Goal: Task Accomplishment & Management: Use online tool/utility

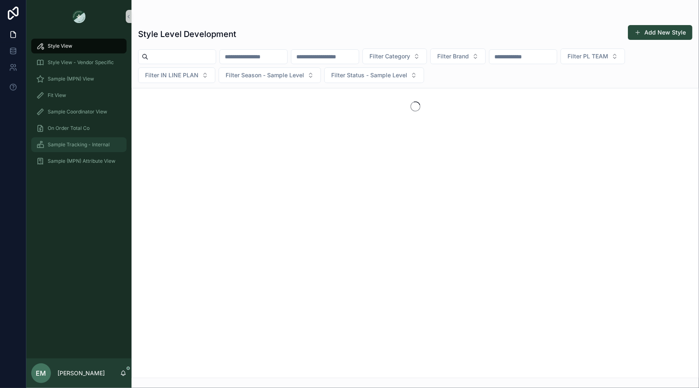
click at [82, 144] on span "Sample Tracking - Internal" at bounding box center [79, 144] width 62 height 7
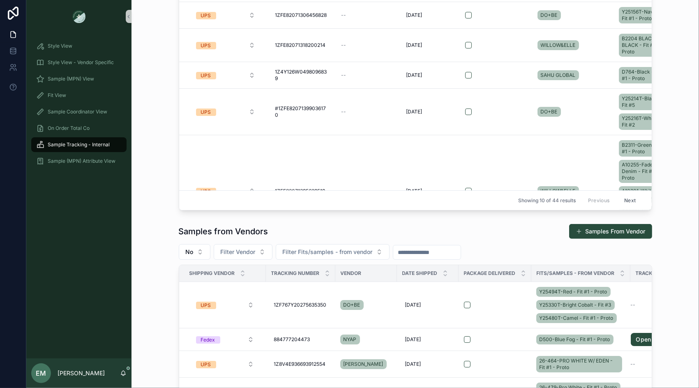
scroll to position [133, 0]
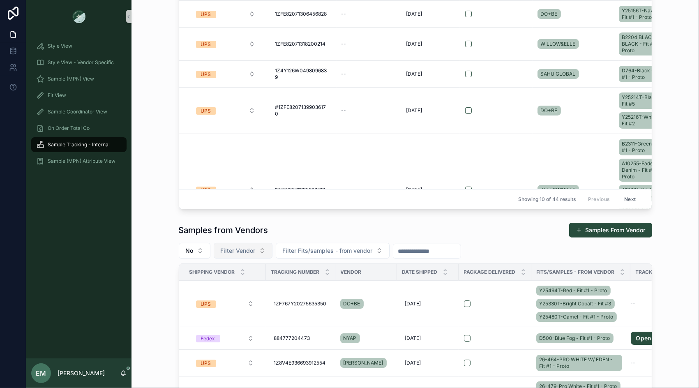
click at [249, 243] on button "Filter Vendor" at bounding box center [243, 251] width 59 height 16
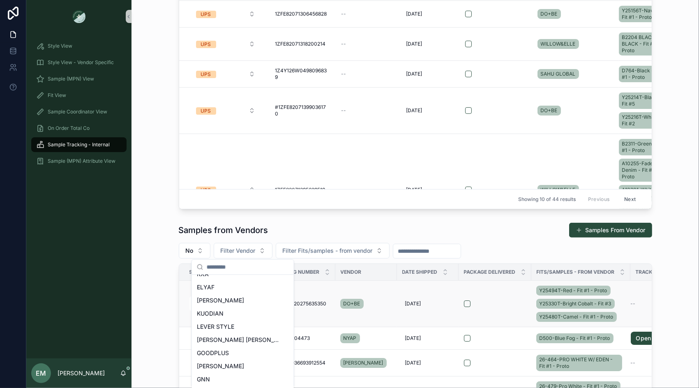
scroll to position [366, 0]
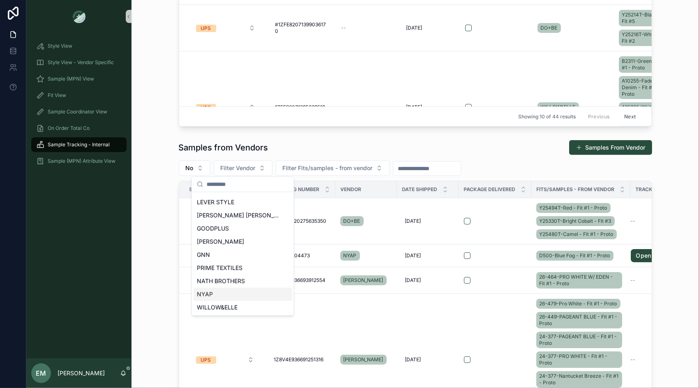
click at [221, 293] on div "NYAP" at bounding box center [242, 294] width 99 height 13
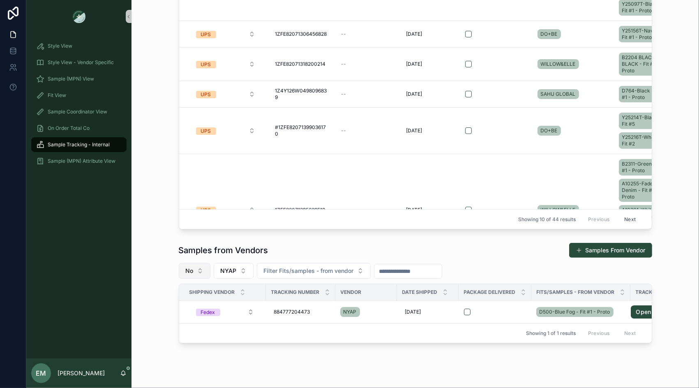
scroll to position [136, 0]
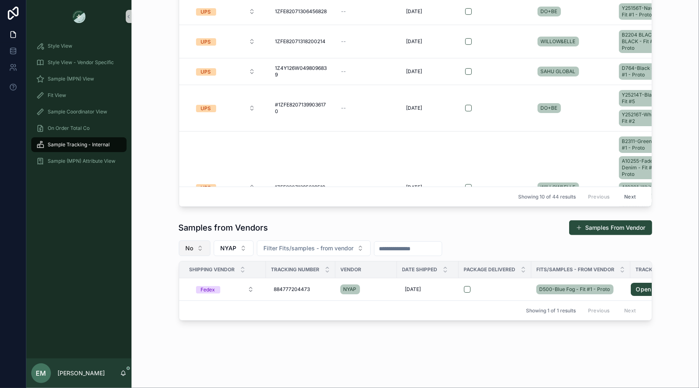
click at [198, 250] on button "No" at bounding box center [195, 248] width 32 height 16
click at [179, 305] on div "Yes" at bounding box center [194, 306] width 99 height 13
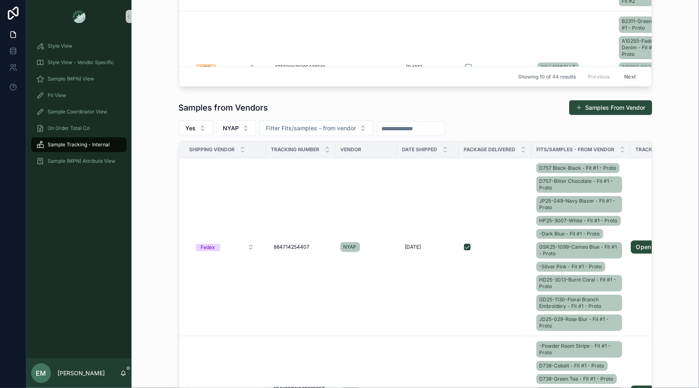
scroll to position [269, 0]
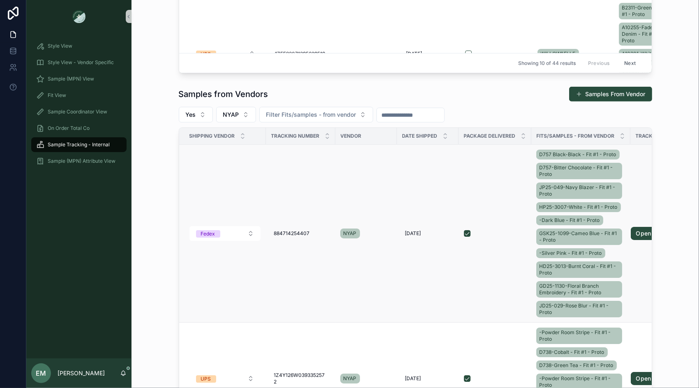
click at [537, 224] on div "D757 Black-Black - Fit #1 - Proto D757-Bitter Chocolate - Fit #1 - Proto JP25-0…" at bounding box center [580, 233] width 89 height 171
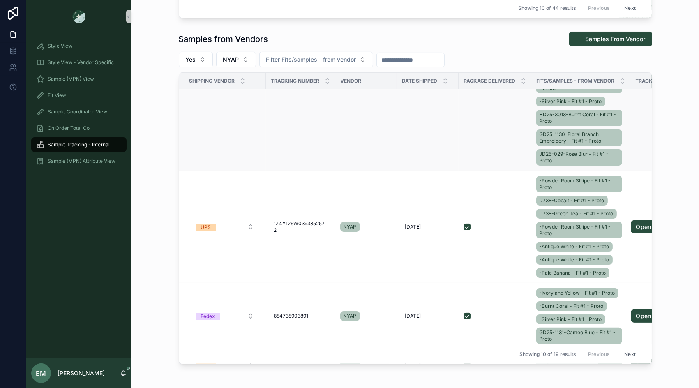
scroll to position [98, 0]
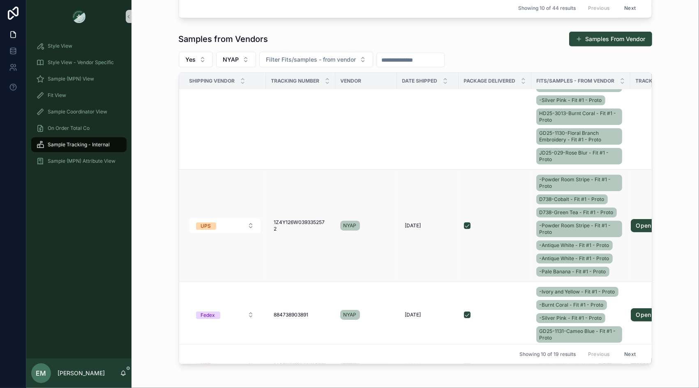
click at [537, 190] on div "-Powder Room Stripe - Fit #1 - Proto D738-Cobalt - Fit #1 - Proto D738-Green Te…" at bounding box center [580, 225] width 89 height 105
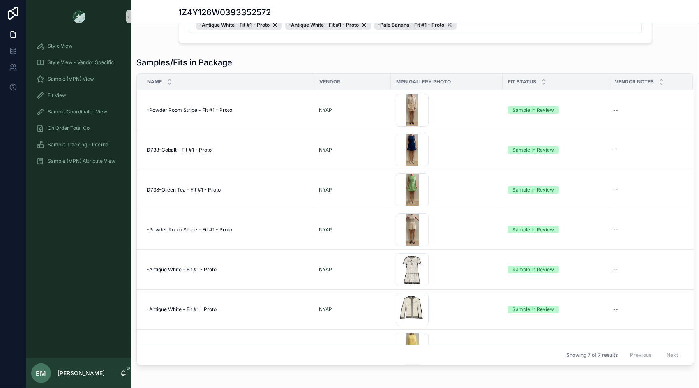
scroll to position [23, 0]
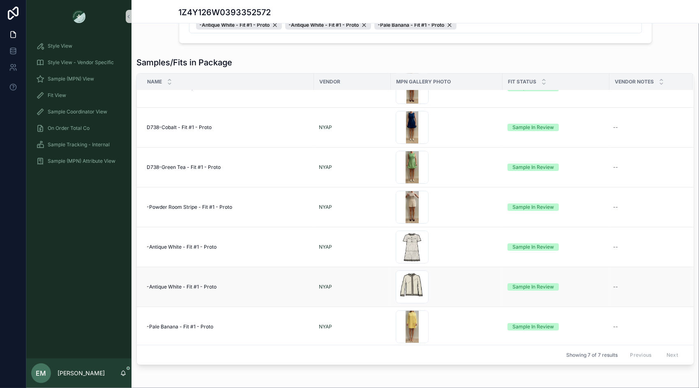
click at [452, 276] on div "Cream-Tweed-Jacket .png" at bounding box center [447, 286] width 102 height 33
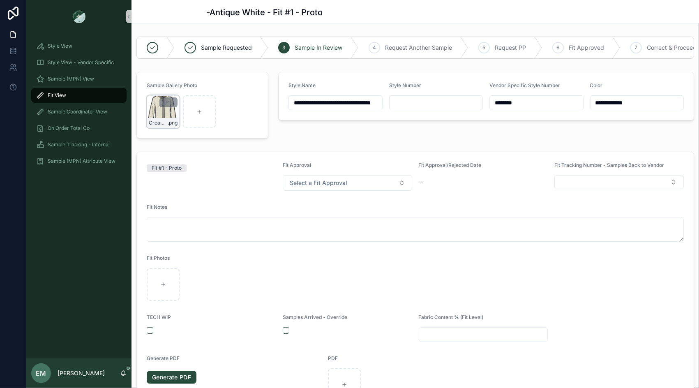
click at [160, 115] on div "Cream-Tweed-Jacket .png" at bounding box center [163, 111] width 33 height 33
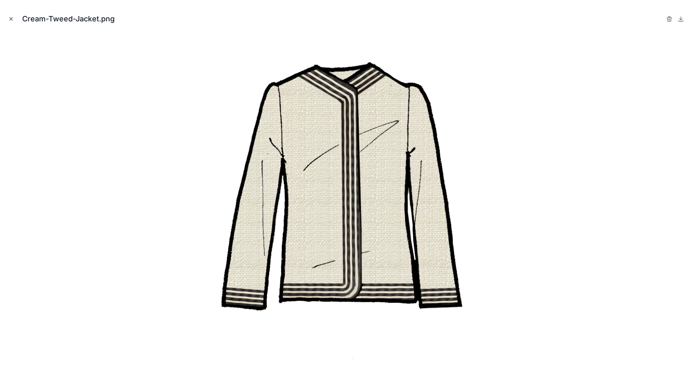
click at [9, 19] on icon "Close modal" at bounding box center [11, 19] width 6 height 6
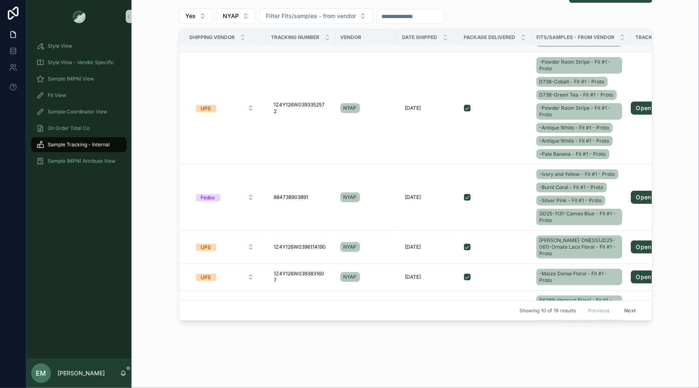
scroll to position [187, 0]
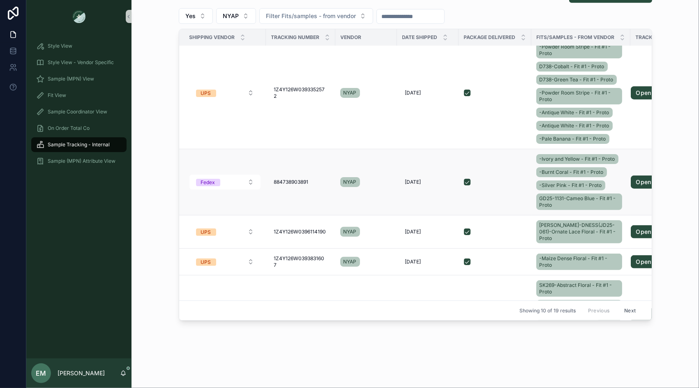
click at [536, 189] on div "-Ivory and Yellow - Fit #1 - Proto -Burnt Coral - Fit #1 - Proto -Silver Pink -…" at bounding box center [580, 181] width 89 height 59
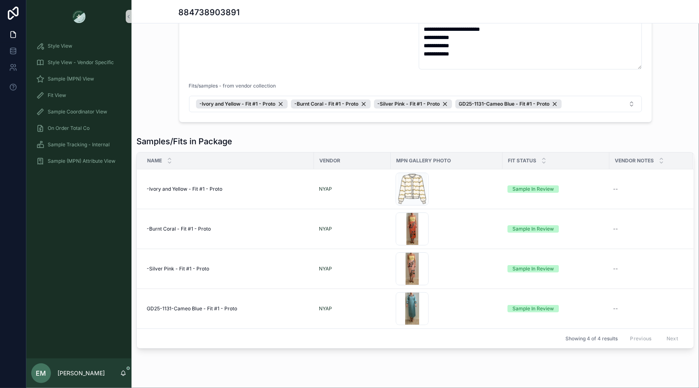
scroll to position [111, 0]
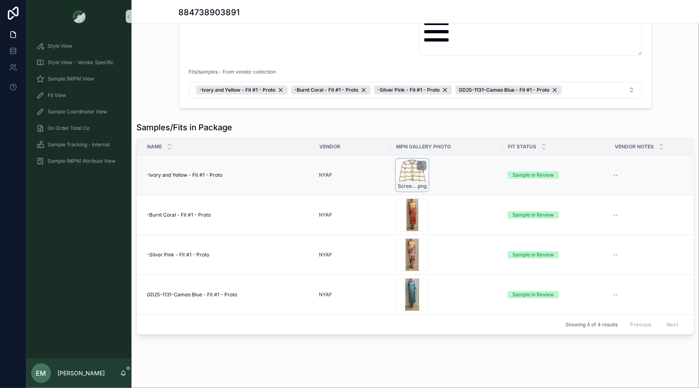
click at [405, 172] on div "Screenshot-2025-09-19-at-4.11.27-PM .png" at bounding box center [412, 175] width 33 height 33
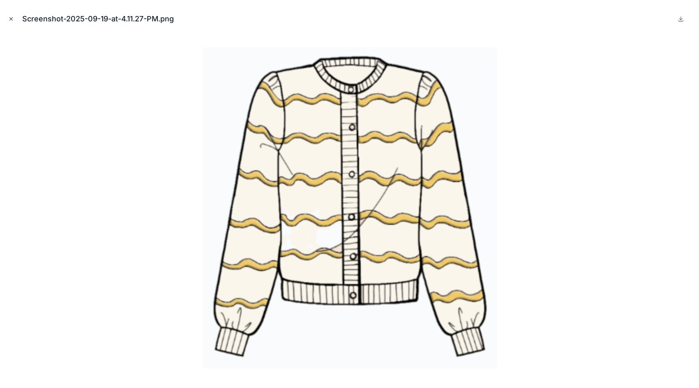
click at [9, 16] on icon "Close modal" at bounding box center [11, 19] width 6 height 6
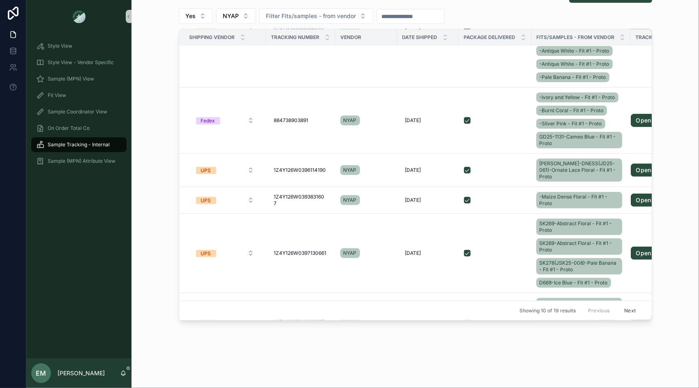
scroll to position [269, 0]
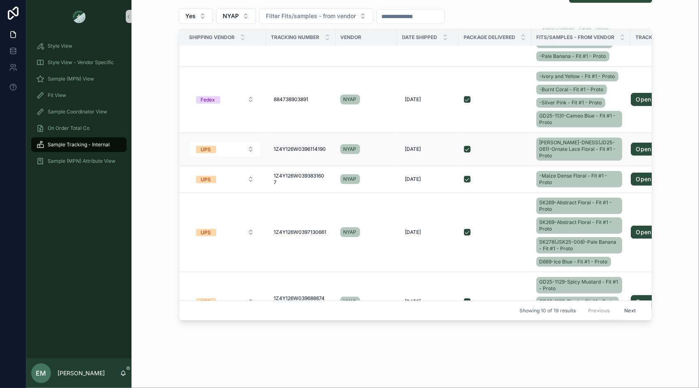
click at [515, 146] on div "scrollable content" at bounding box center [495, 149] width 62 height 7
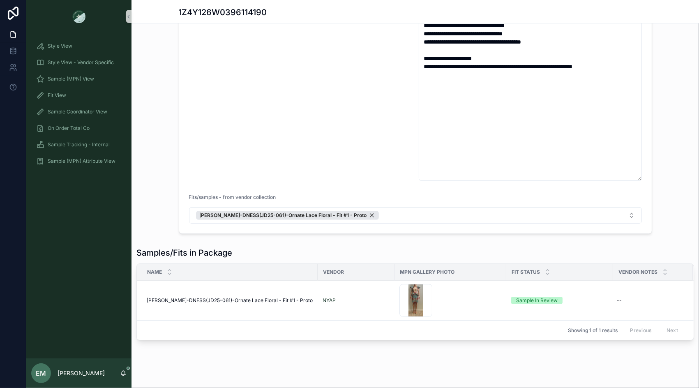
scroll to position [140, 0]
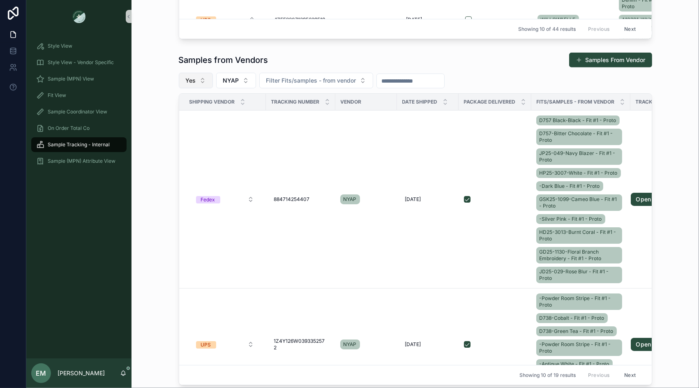
click at [197, 78] on button "Yes" at bounding box center [196, 81] width 34 height 16
click at [181, 111] on div "----" at bounding box center [195, 112] width 99 height 13
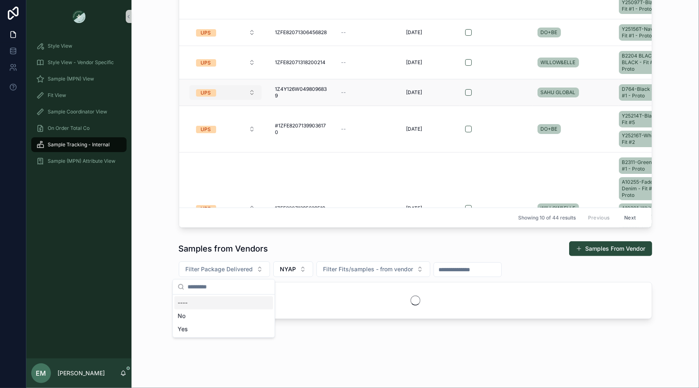
scroll to position [113, 0]
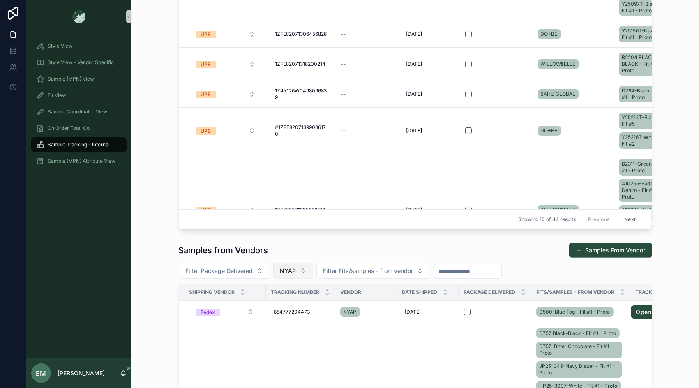
click at [295, 267] on button "NYAP" at bounding box center [293, 271] width 40 height 16
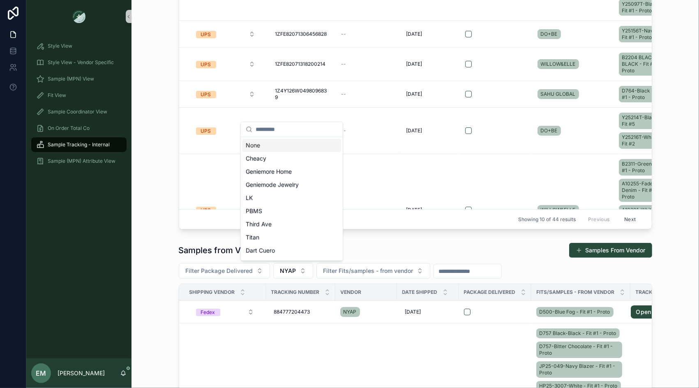
click at [272, 146] on div "None" at bounding box center [291, 145] width 99 height 13
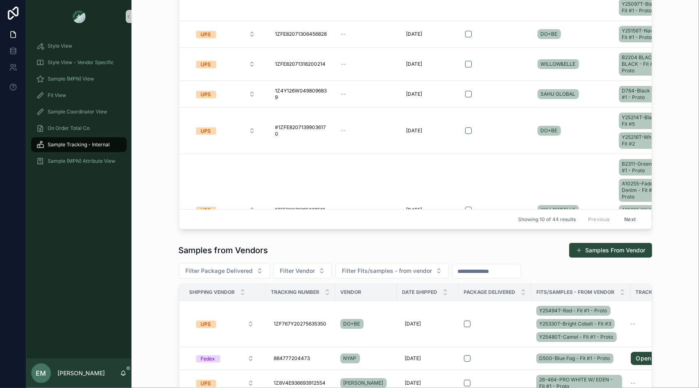
click at [163, 221] on div "Samples to Vendors Samples to Vendor No Filter Vendor Filter Fits/samples - to …" at bounding box center [415, 62] width 554 height 339
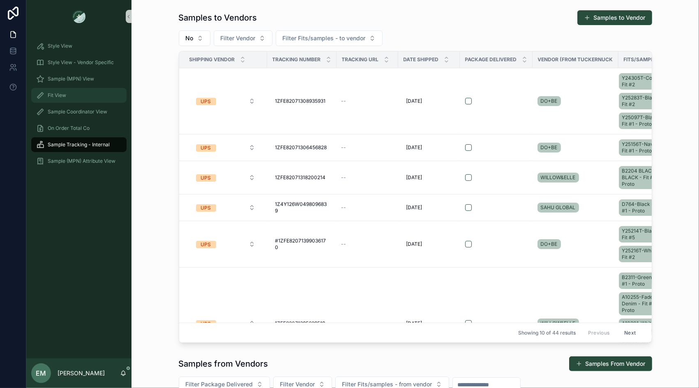
click at [73, 96] on div "Fit View" at bounding box center [78, 95] width 85 height 13
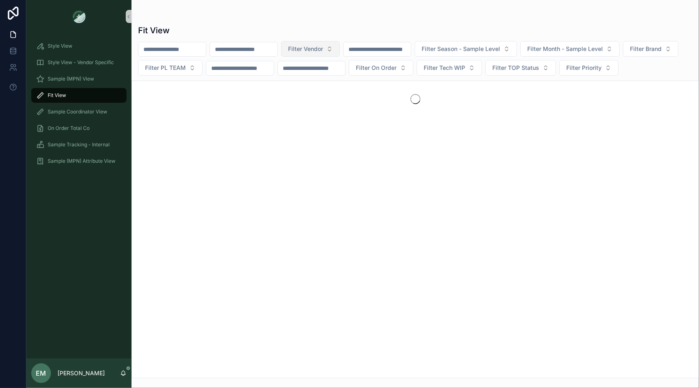
click at [315, 51] on span "Filter Vendor" at bounding box center [305, 49] width 35 height 8
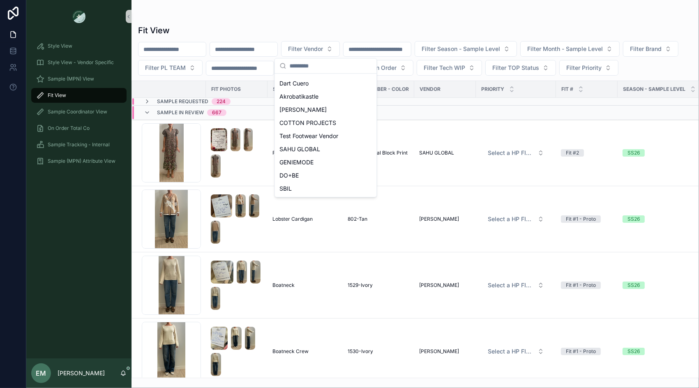
scroll to position [91, 0]
click at [326, 150] on div "SAHU GLOBAL" at bounding box center [325, 148] width 99 height 13
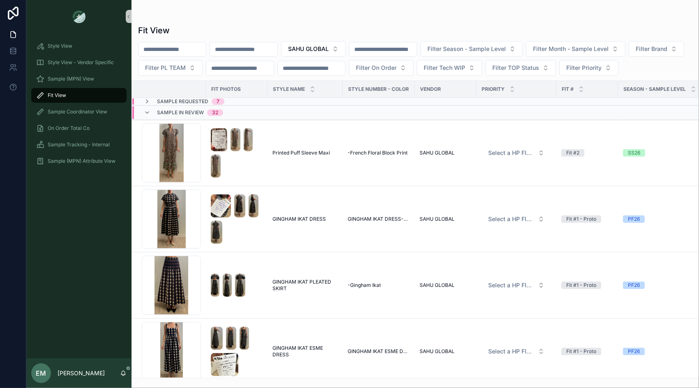
click at [239, 102] on div "Sample Requested 7" at bounding box center [237, 101] width 210 height 7
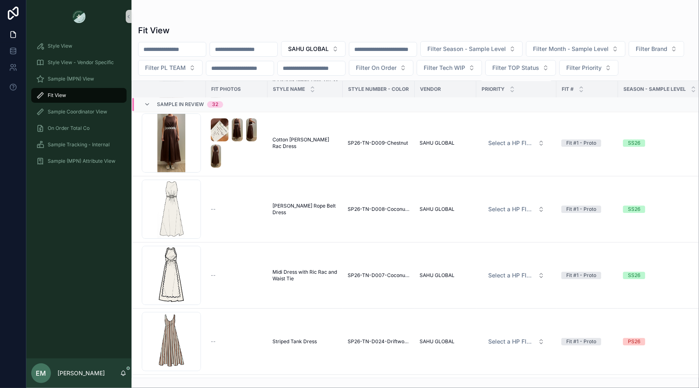
scroll to position [1953, 0]
click at [301, 203] on span "[PERSON_NAME] Rope Belt Dress" at bounding box center [304, 209] width 65 height 13
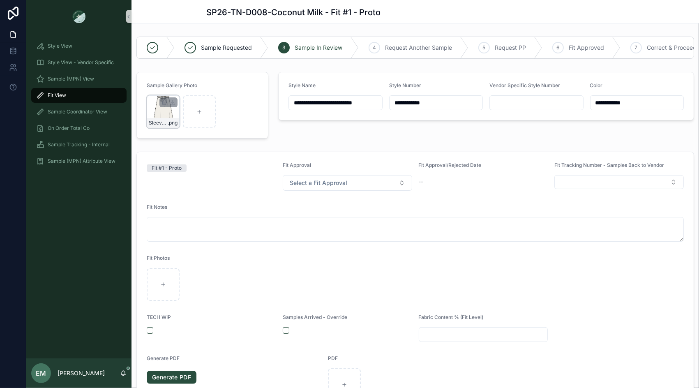
click at [154, 106] on div "SleevelessDresswithRopeBelt_CoconutMilk .png" at bounding box center [163, 111] width 33 height 33
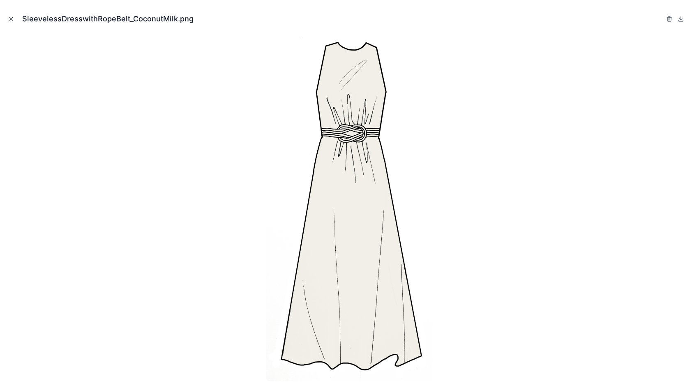
click at [8, 17] on icon "Close modal" at bounding box center [11, 19] width 6 height 6
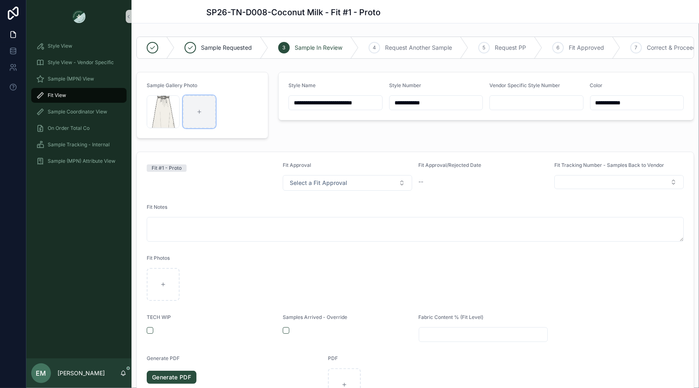
click at [201, 109] on icon "scrollable content" at bounding box center [199, 112] width 6 height 6
type input "**********"
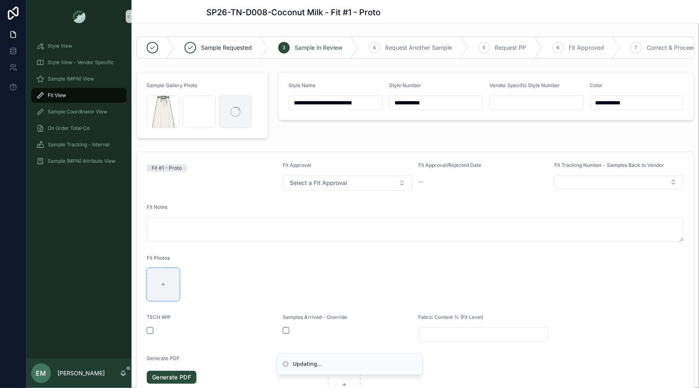
click at [162, 278] on div "scrollable content" at bounding box center [163, 284] width 33 height 33
type input "**********"
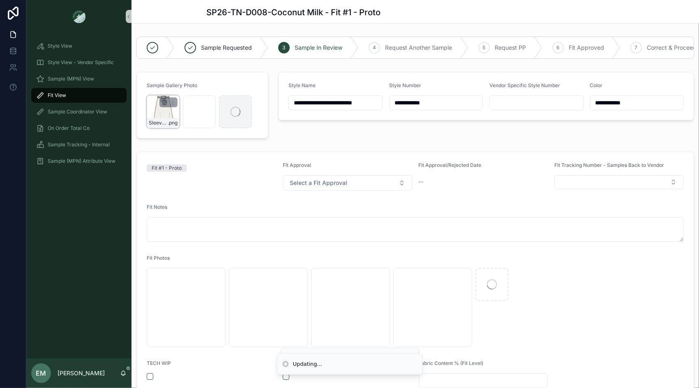
click at [163, 102] on icon "scrollable content" at bounding box center [164, 102] width 7 height 7
click at [180, 86] on icon "scrollable content" at bounding box center [181, 86] width 7 height 7
click at [285, 124] on div "**********" at bounding box center [486, 105] width 426 height 73
click at [297, 137] on div "**********" at bounding box center [486, 105] width 426 height 73
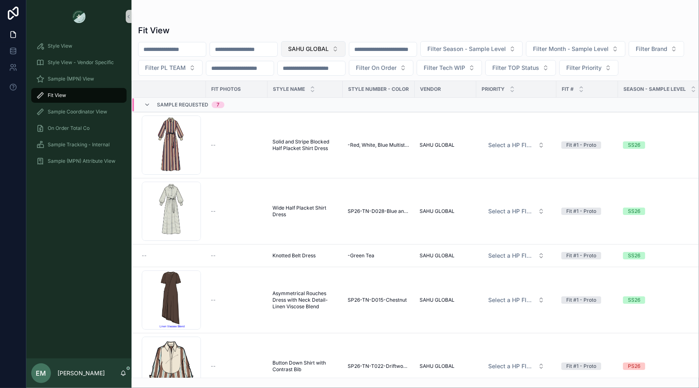
click at [341, 53] on button "SAHU GLOBAL" at bounding box center [313, 49] width 64 height 16
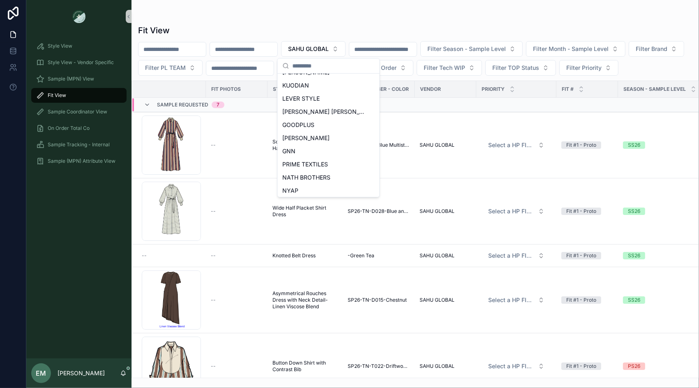
scroll to position [379, 0]
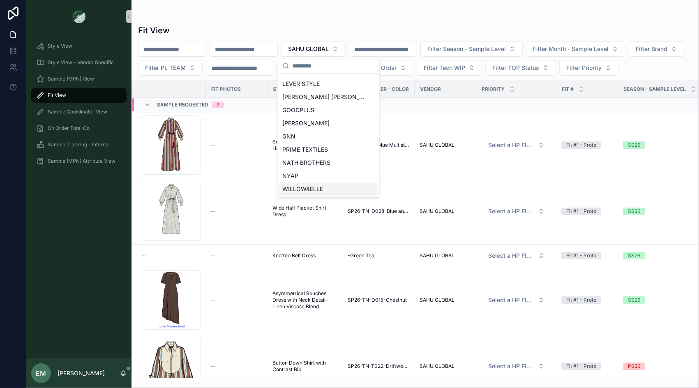
click at [319, 187] on span "WILLOW&ELLE" at bounding box center [302, 189] width 41 height 8
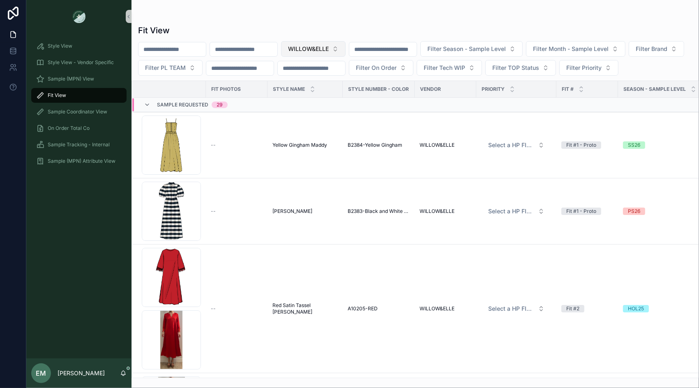
click at [318, 46] on span "WILLOW&ELLE" at bounding box center [308, 49] width 41 height 8
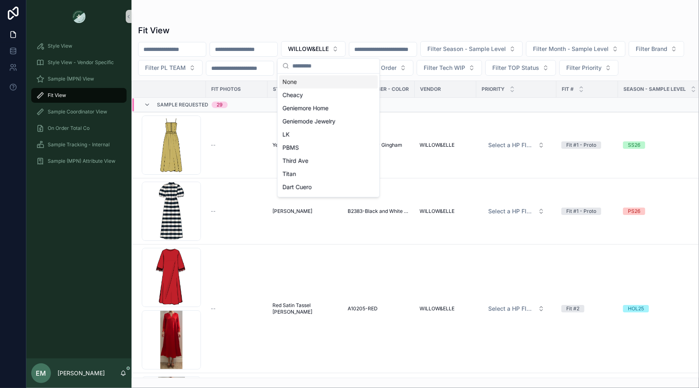
click at [305, 82] on div "None" at bounding box center [328, 81] width 99 height 13
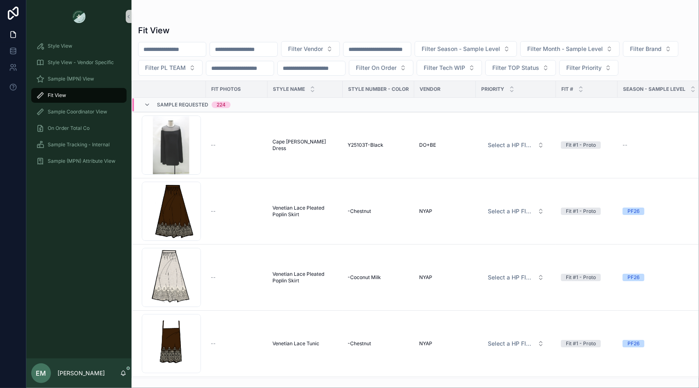
click at [262, 53] on input "scrollable content" at bounding box center [243, 50] width 67 height 12
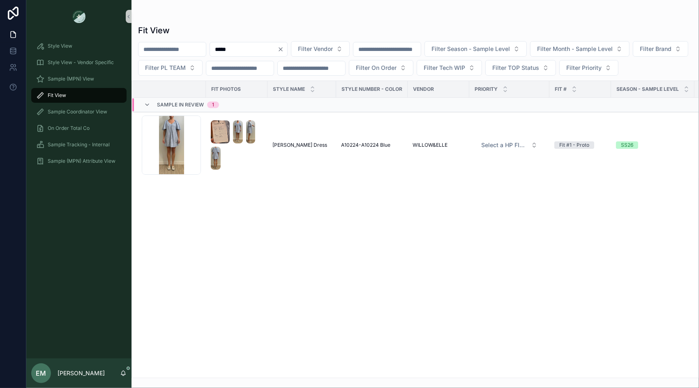
type input "*****"
click at [284, 48] on icon "Clear" at bounding box center [280, 49] width 7 height 7
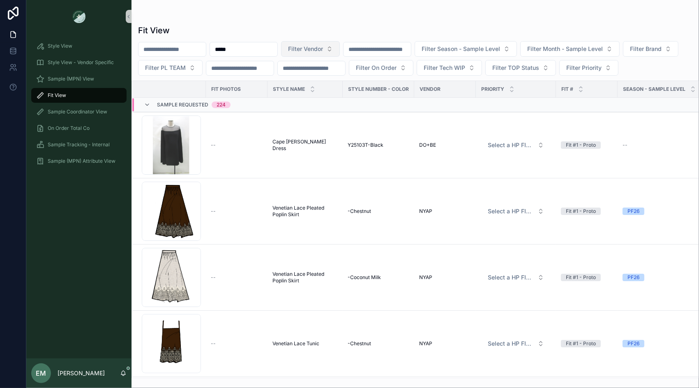
click at [316, 51] on span "Filter Vendor" at bounding box center [305, 49] width 35 height 8
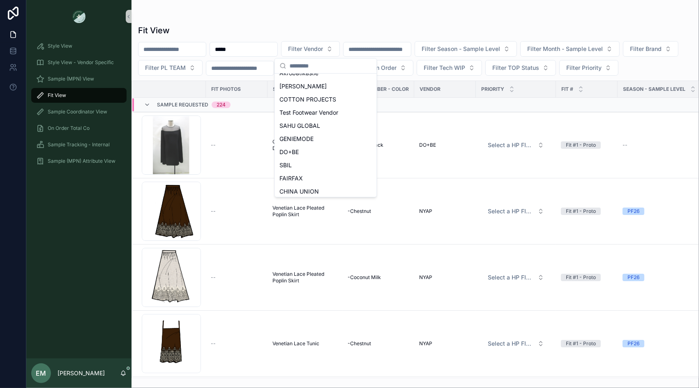
scroll to position [108, 0]
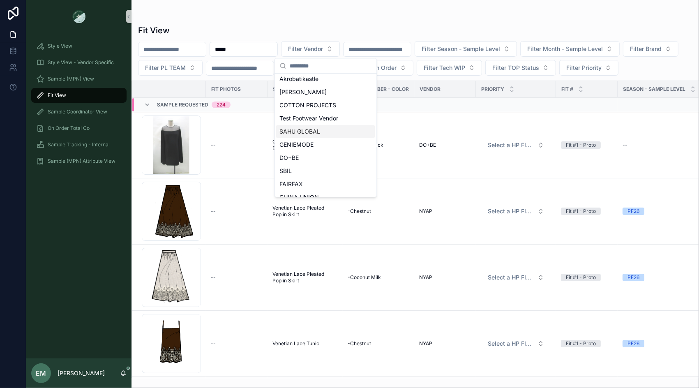
click at [310, 130] on span "SAHU GLOBAL" at bounding box center [300, 131] width 41 height 8
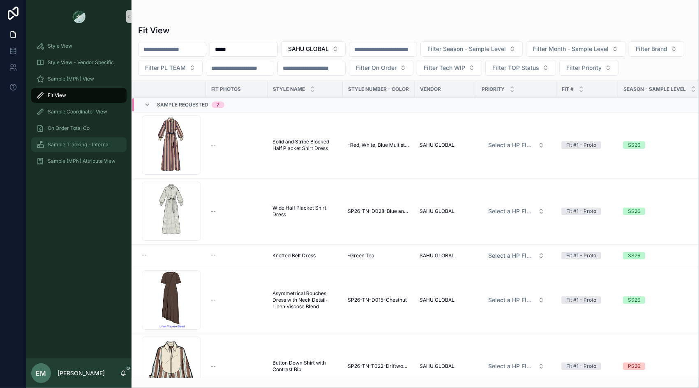
click at [89, 141] on span "Sample Tracking - Internal" at bounding box center [79, 144] width 62 height 7
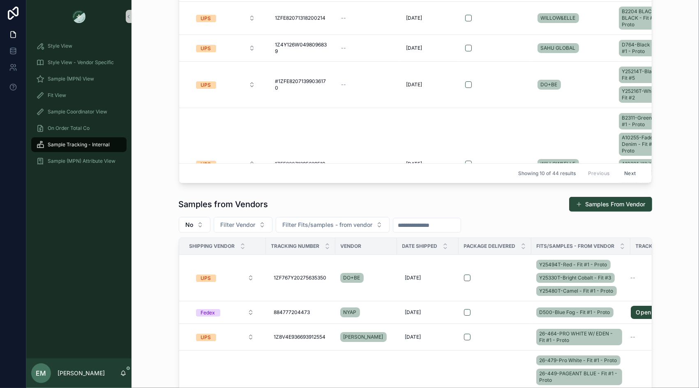
scroll to position [176, 0]
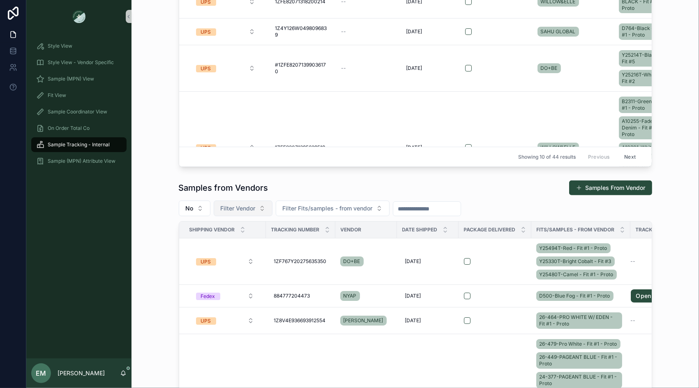
click at [255, 205] on span "Filter Vendor" at bounding box center [238, 208] width 35 height 8
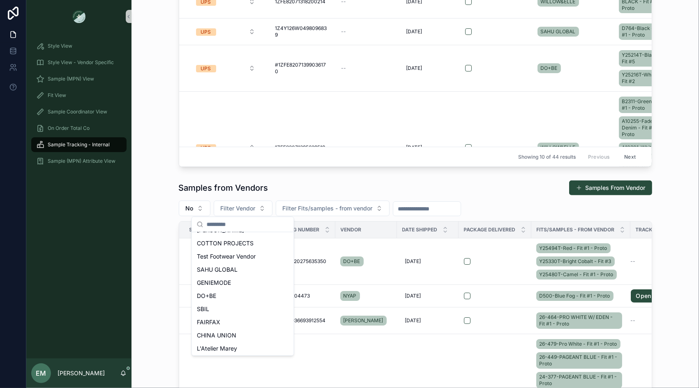
scroll to position [130, 0]
click at [244, 268] on div "SAHU GLOBAL" at bounding box center [242, 267] width 99 height 13
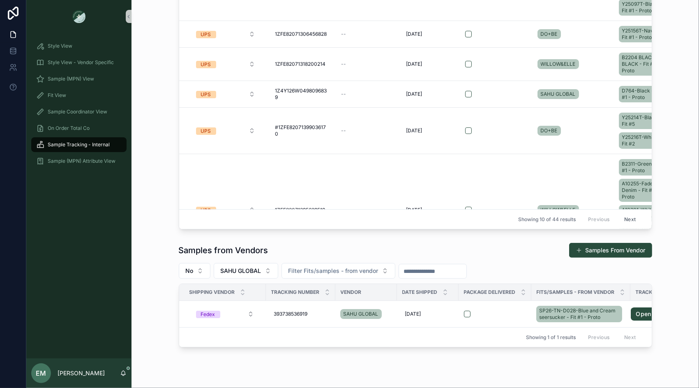
scroll to position [140, 0]
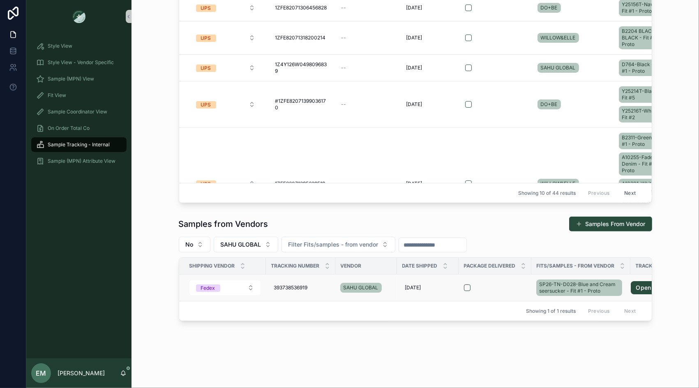
click at [520, 287] on div "scrollable content" at bounding box center [495, 287] width 62 height 7
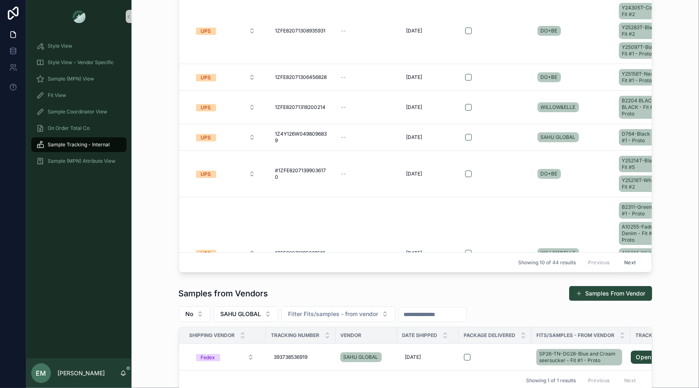
scroll to position [140, 0]
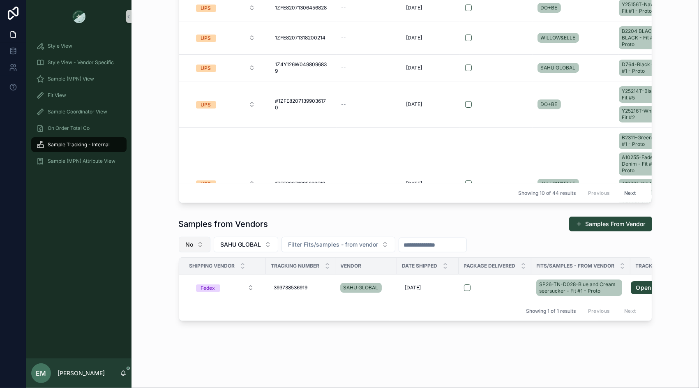
click at [196, 241] on button "No" at bounding box center [195, 245] width 32 height 16
click at [180, 279] on div "----" at bounding box center [194, 276] width 99 height 13
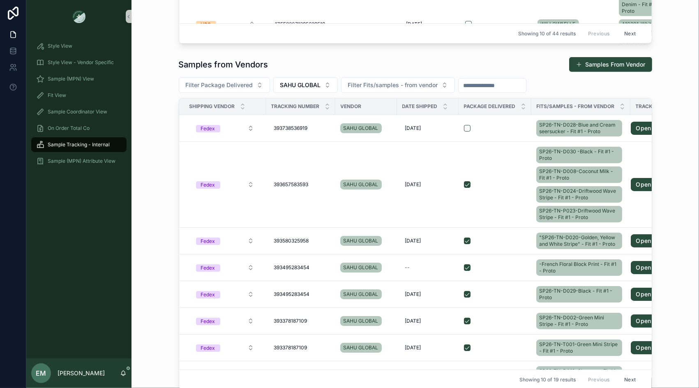
click at [165, 93] on div "Samples from Vendors Samples From Vendor Filter Package Delivered SAHU GLOBAL F…" at bounding box center [415, 222] width 554 height 339
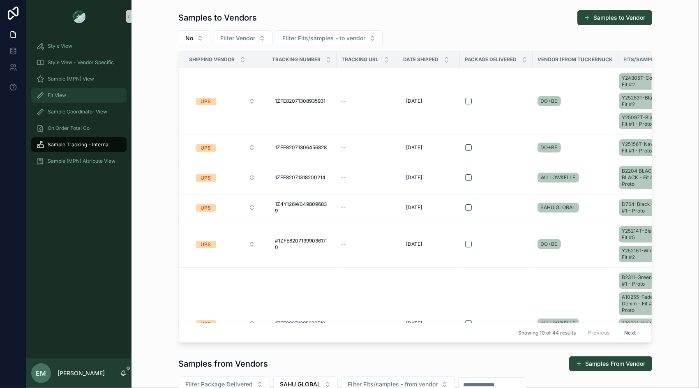
click at [51, 91] on div "Fit View" at bounding box center [78, 95] width 85 height 13
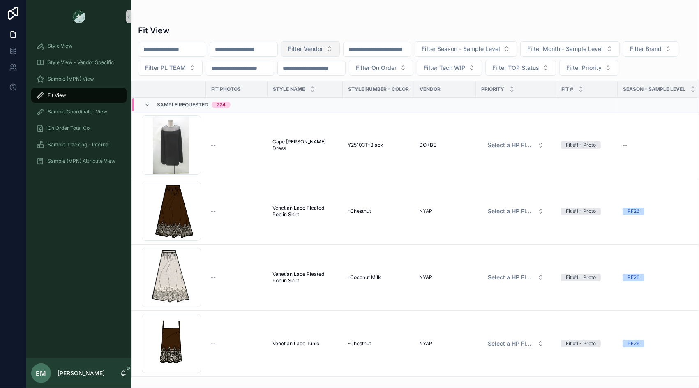
click at [323, 46] on span "Filter Vendor" at bounding box center [305, 49] width 35 height 8
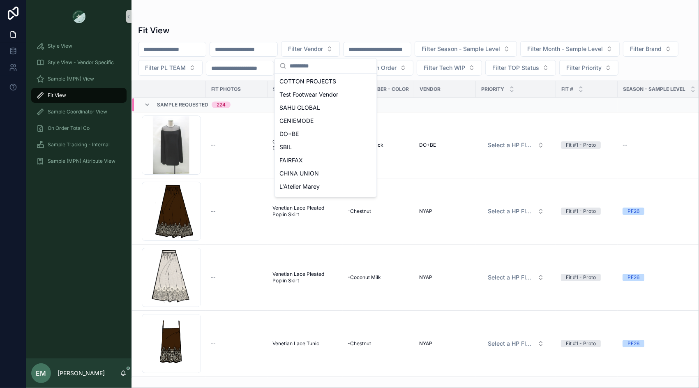
scroll to position [130, 0]
click at [307, 110] on span "SAHU GLOBAL" at bounding box center [300, 110] width 41 height 8
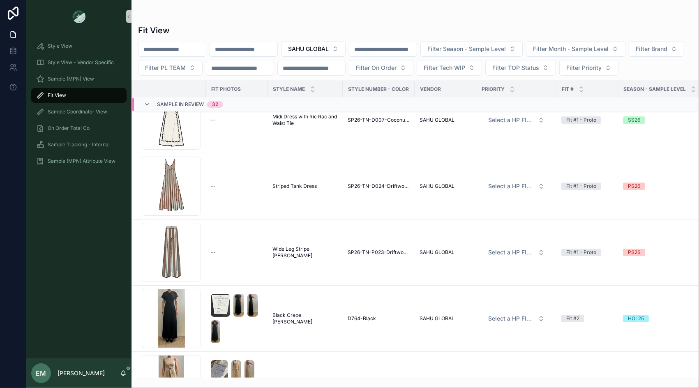
scroll to position [2111, 0]
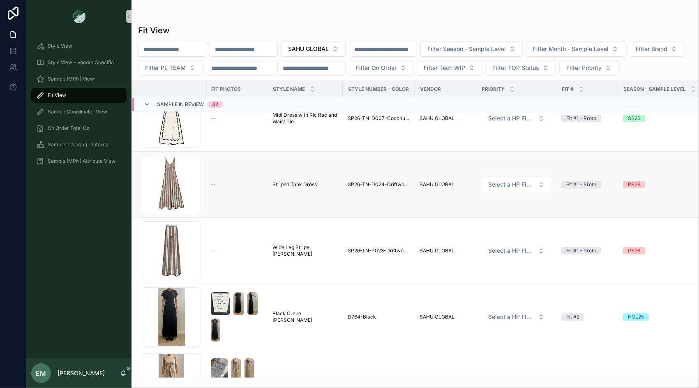
click at [300, 181] on span "Striped Tank Dress" at bounding box center [294, 184] width 44 height 7
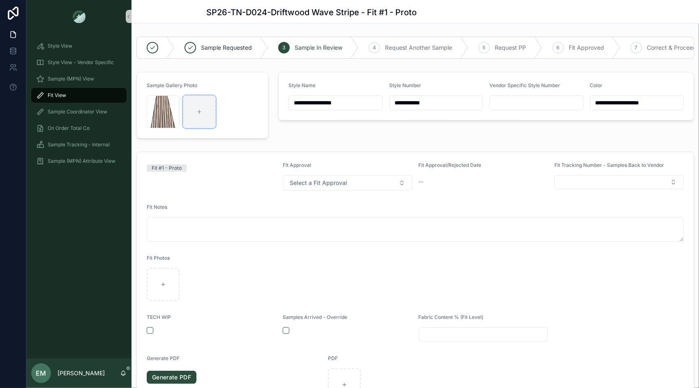
click at [191, 108] on div "scrollable content" at bounding box center [199, 111] width 33 height 33
type input "**********"
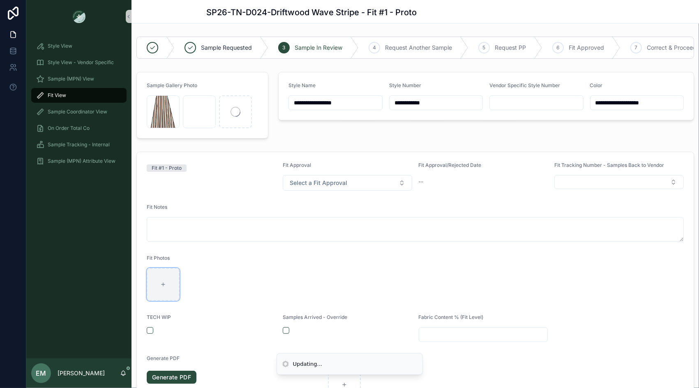
click at [166, 290] on div "scrollable content" at bounding box center [163, 284] width 33 height 33
type input "**********"
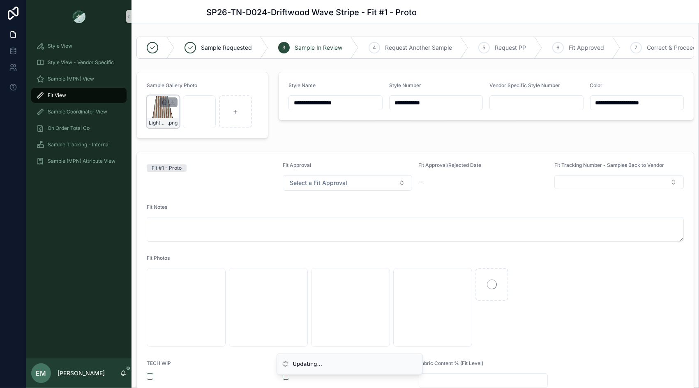
click at [164, 101] on icon "scrollable content" at bounding box center [164, 102] width 7 height 7
click at [182, 83] on icon "scrollable content" at bounding box center [181, 86] width 7 height 7
click at [304, 126] on div "**********" at bounding box center [486, 105] width 426 height 73
click at [311, 152] on form "Fit #1 - Proto Fit Approval Select a Fit Approval Fit Approval/Rejected Date --…" at bounding box center [415, 324] width 557 height 344
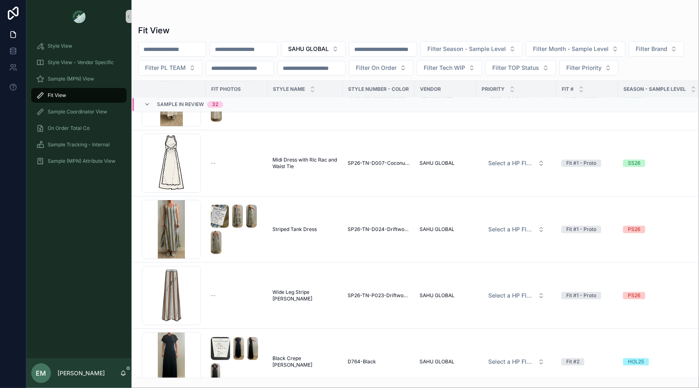
scroll to position [2018, 0]
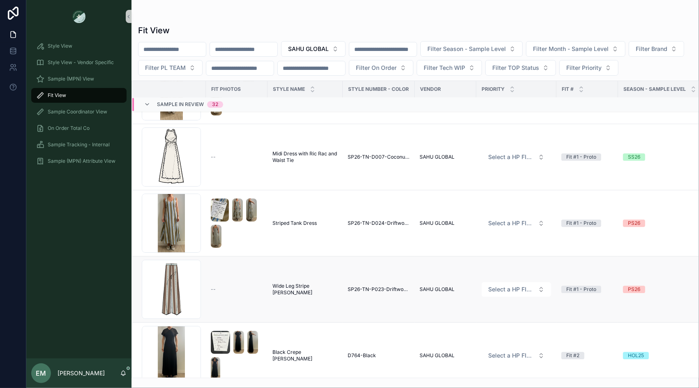
click at [294, 284] on span "Wide Leg Stripe [PERSON_NAME]" at bounding box center [304, 289] width 65 height 13
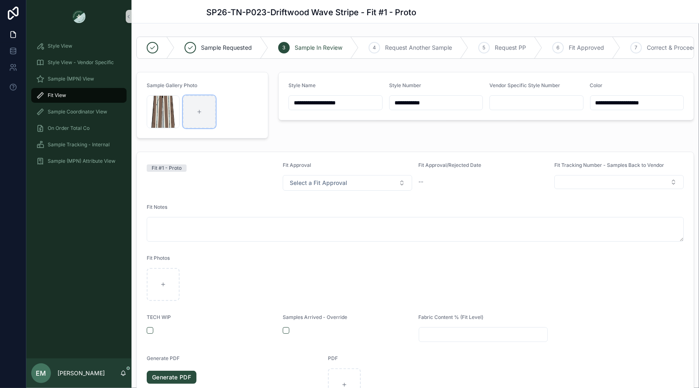
click at [208, 113] on div "scrollable content" at bounding box center [199, 111] width 33 height 33
type input "**********"
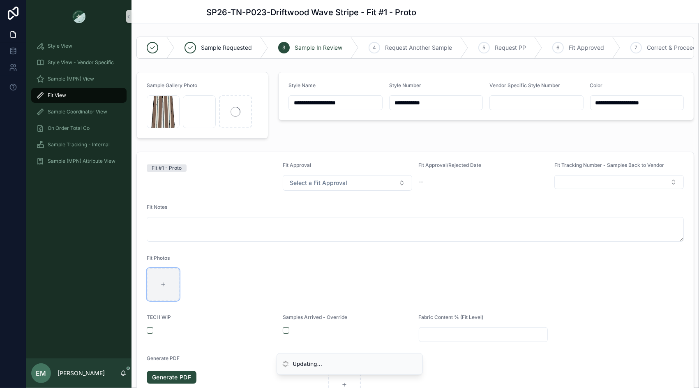
click at [167, 285] on div "scrollable content" at bounding box center [163, 284] width 33 height 33
type input "**********"
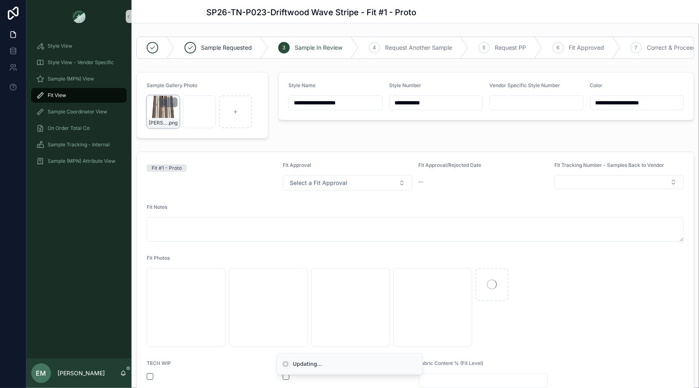
click at [163, 99] on icon "scrollable content" at bounding box center [164, 102] width 7 height 7
click at [179, 85] on icon "scrollable content" at bounding box center [181, 86] width 7 height 7
click at [321, 150] on div "Fit #1 - Proto Fit Approval Select a Fit Approval Fit Approval/Rejected Date --…" at bounding box center [414, 324] width 567 height 352
click at [318, 129] on div "**********" at bounding box center [486, 105] width 426 height 73
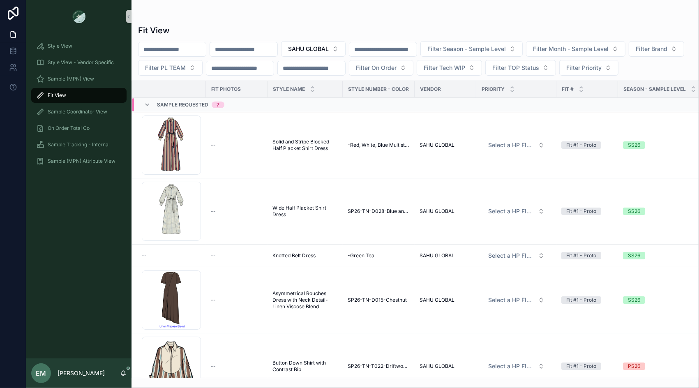
scroll to position [85, 0]
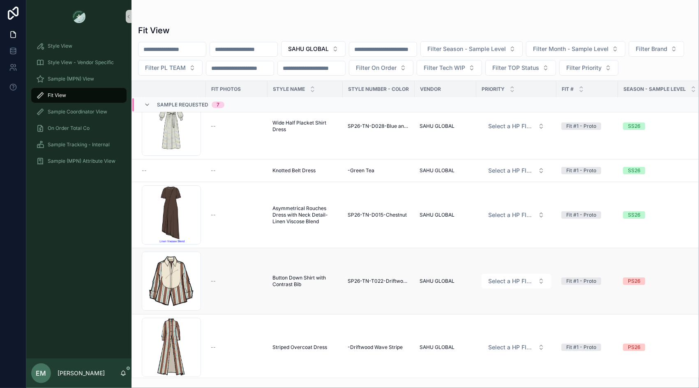
click at [302, 275] on span "Button Down Shirt with Contrast Bib" at bounding box center [304, 280] width 65 height 13
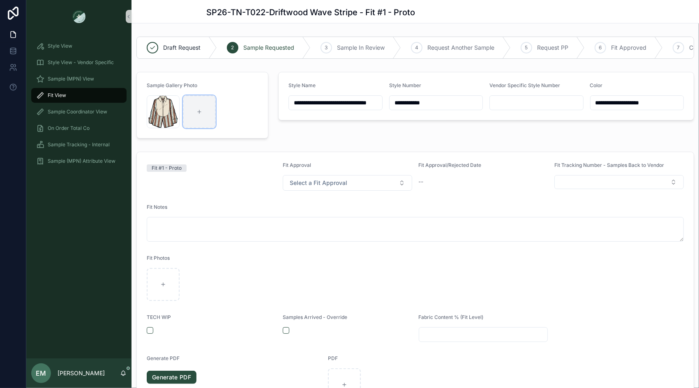
click at [204, 127] on div "scrollable content" at bounding box center [199, 111] width 33 height 33
type input "**********"
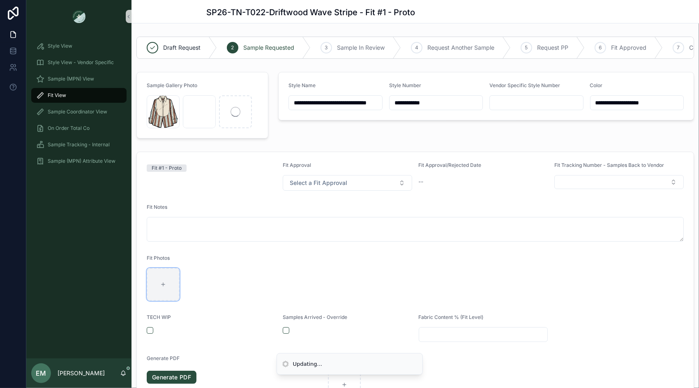
click at [164, 281] on icon "scrollable content" at bounding box center [163, 284] width 6 height 6
type input "**********"
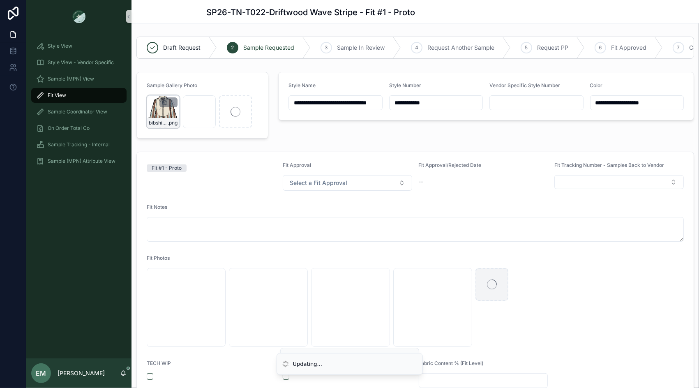
click at [164, 101] on icon "scrollable content" at bounding box center [164, 102] width 7 height 7
click at [180, 87] on icon "scrollable content" at bounding box center [181, 86] width 7 height 7
click at [283, 124] on div "**********" at bounding box center [486, 105] width 426 height 73
click at [285, 377] on li "Updating..." at bounding box center [349, 386] width 146 height 22
click at [285, 377] on button "scrollable content" at bounding box center [286, 376] width 7 height 7
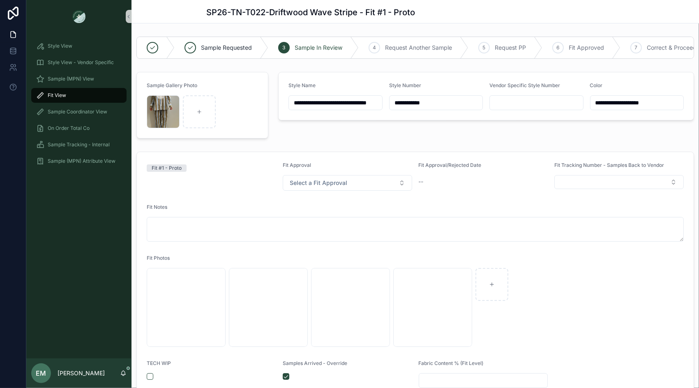
click at [285, 122] on div "**********" at bounding box center [486, 105] width 426 height 73
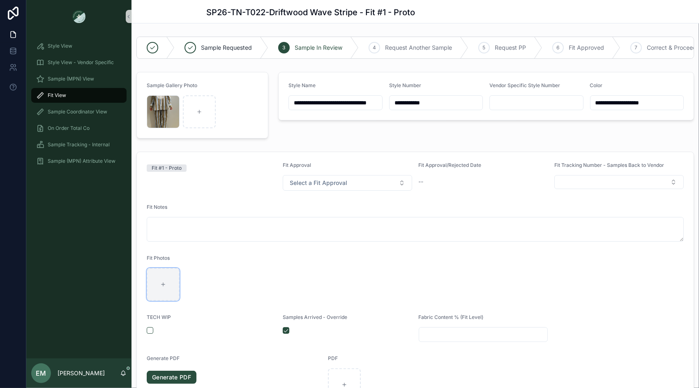
click at [162, 281] on icon "scrollable content" at bounding box center [163, 284] width 6 height 6
type input "**********"
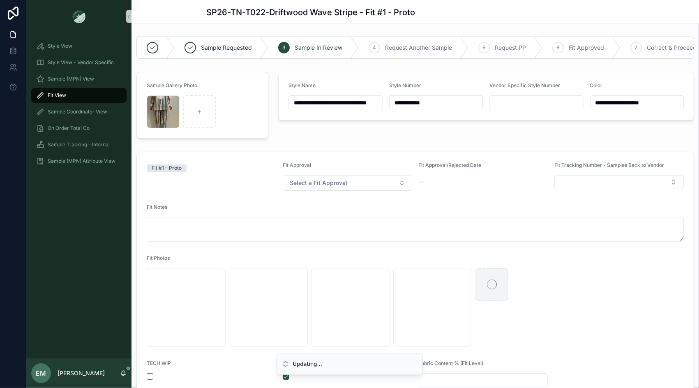
click at [307, 139] on div "**********" at bounding box center [486, 105] width 426 height 73
click at [301, 139] on div "**********" at bounding box center [486, 105] width 426 height 73
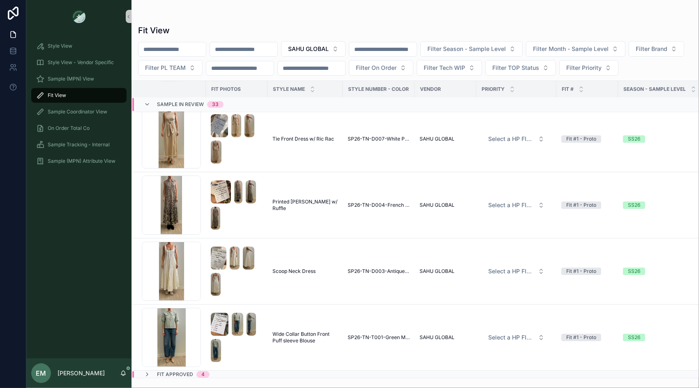
scroll to position [2305, 0]
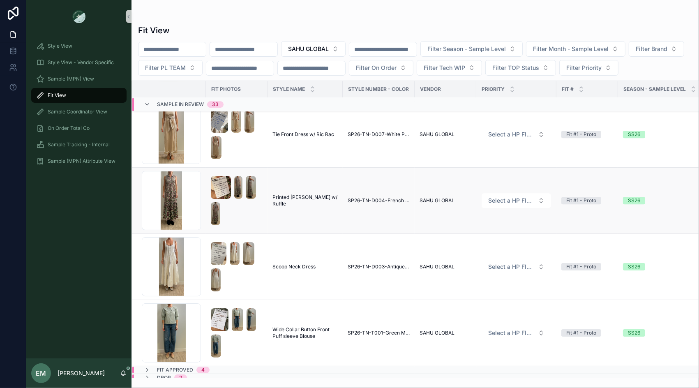
click at [302, 205] on td "Printed [PERSON_NAME] w/ Ruffle Printed [PERSON_NAME] w/ Ruffle" at bounding box center [304, 201] width 75 height 66
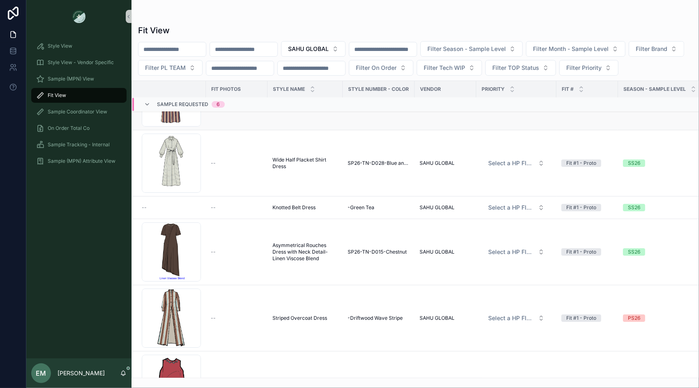
scroll to position [0, 0]
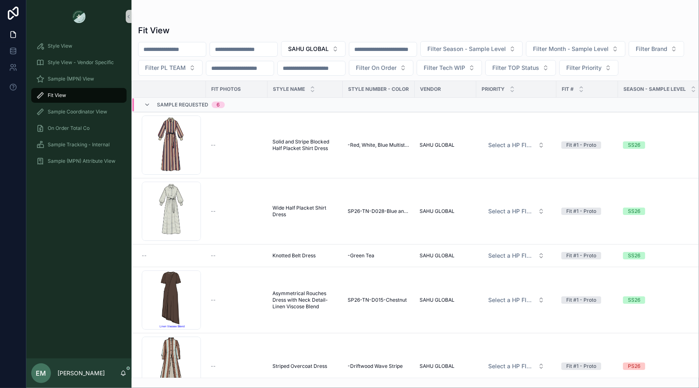
click at [64, 97] on span "Fit View" at bounding box center [57, 95] width 18 height 7
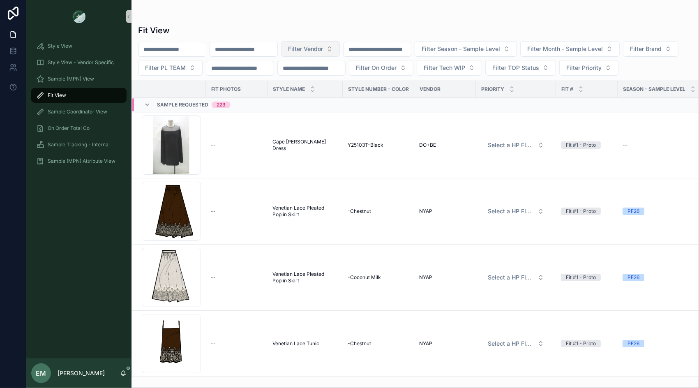
click at [312, 45] on span "Filter Vendor" at bounding box center [305, 49] width 35 height 8
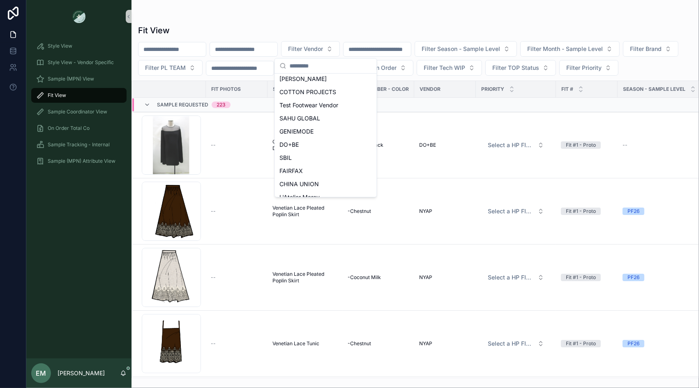
scroll to position [119, 0]
click at [311, 121] on span "SAHU GLOBAL" at bounding box center [300, 120] width 41 height 8
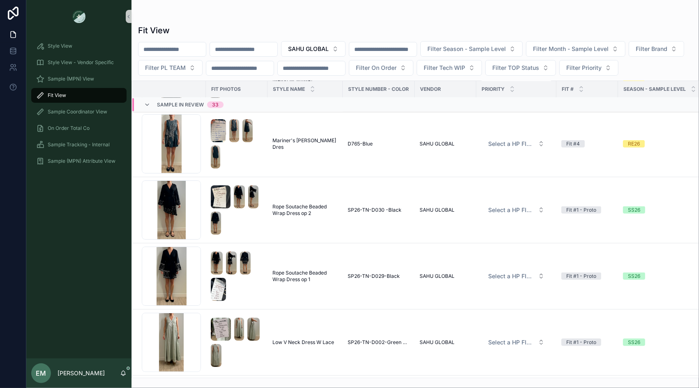
scroll to position [972, 0]
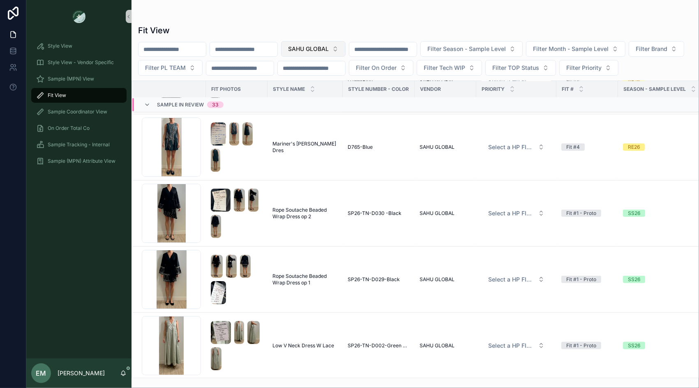
click at [329, 51] on span "SAHU GLOBAL" at bounding box center [308, 49] width 41 height 8
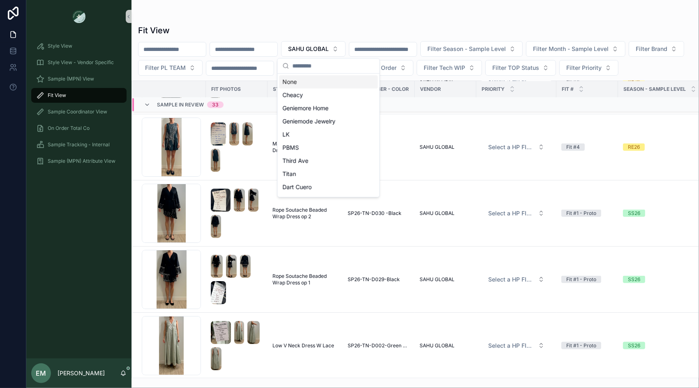
click at [315, 83] on div "None" at bounding box center [328, 81] width 99 height 13
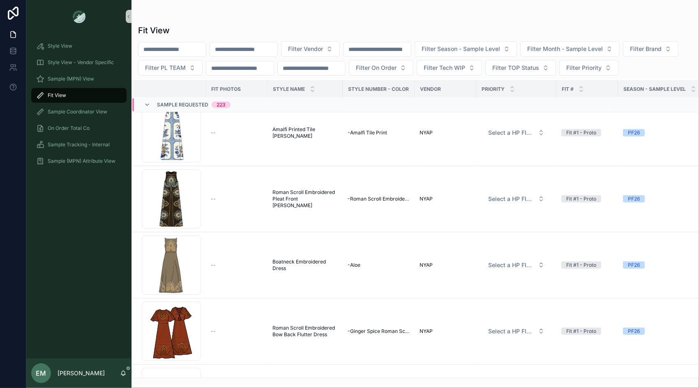
click at [257, 45] on input "scrollable content" at bounding box center [243, 50] width 67 height 12
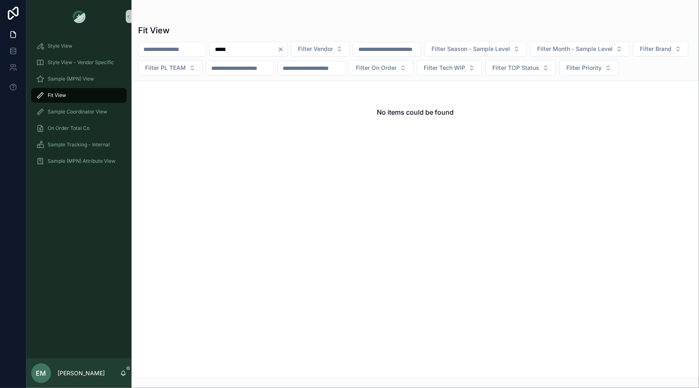
click at [228, 48] on input "*****" at bounding box center [243, 50] width 67 height 12
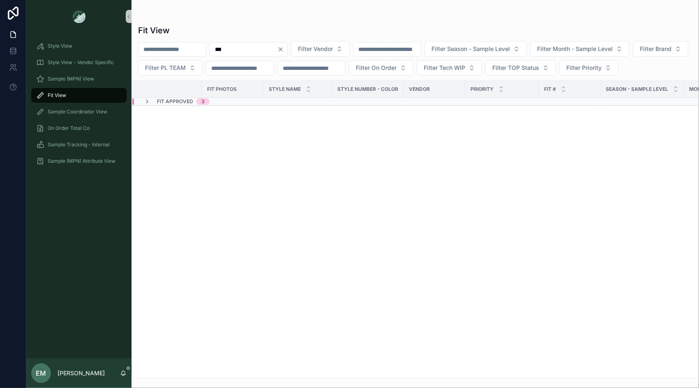
type input "***"
click at [221, 101] on div "Fit Approved 3" at bounding box center [231, 101] width 199 height 7
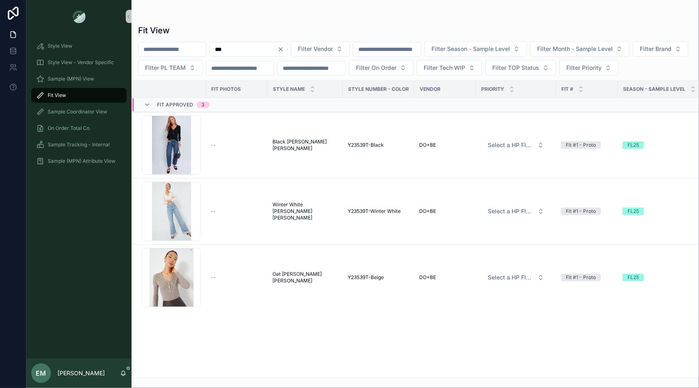
click at [284, 46] on icon "Clear" at bounding box center [280, 49] width 7 height 7
